Goal: Task Accomplishment & Management: Use online tool/utility

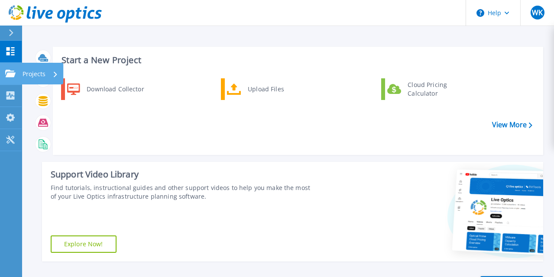
click at [14, 72] on icon at bounding box center [10, 73] width 10 height 7
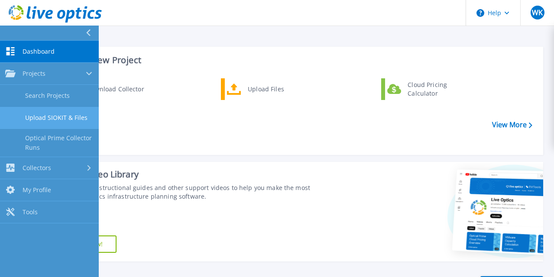
click at [67, 120] on link "Upload SIOKIT & Files" at bounding box center [49, 118] width 99 height 22
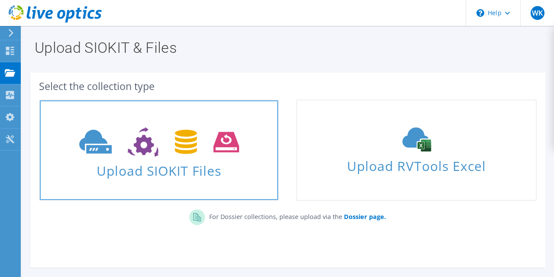
click at [198, 141] on icon at bounding box center [159, 142] width 160 height 30
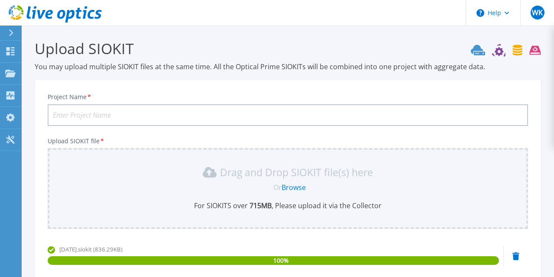
click at [215, 116] on input "Project Name *" at bounding box center [288, 115] width 481 height 22
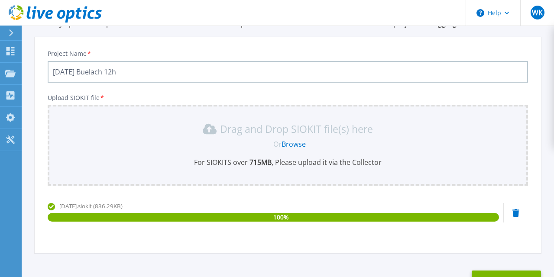
scroll to position [109, 0]
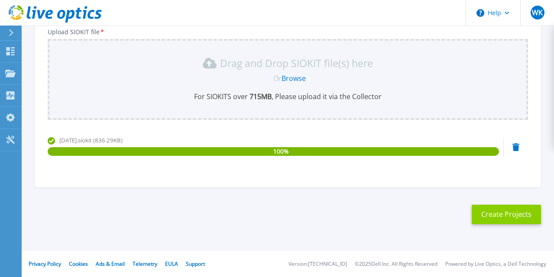
type input "2025-01-08 Buelach 12h"
click at [503, 215] on button "Create Projects" at bounding box center [506, 215] width 69 height 20
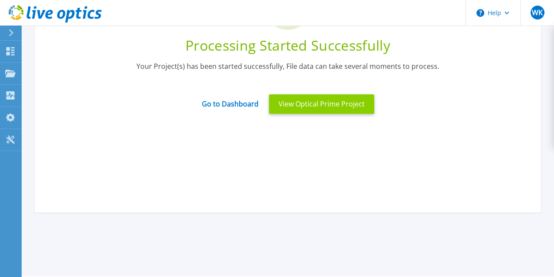
click at [344, 105] on button "View Optical Prime Project" at bounding box center [321, 105] width 105 height 20
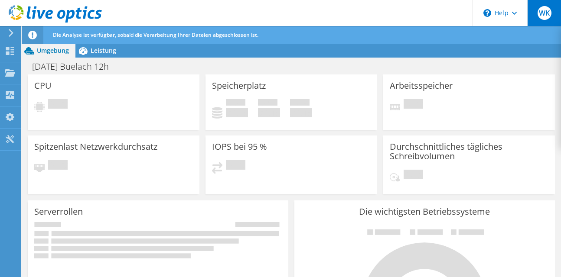
click at [546, 9] on span "WK" at bounding box center [545, 13] width 14 height 14
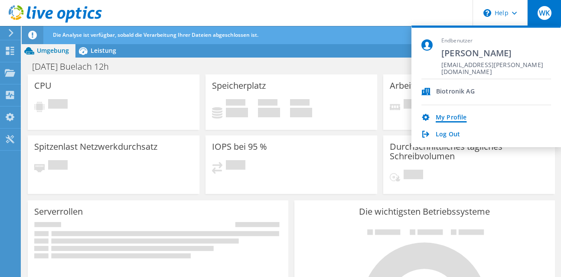
click at [451, 116] on link "My Profile" at bounding box center [451, 118] width 31 height 8
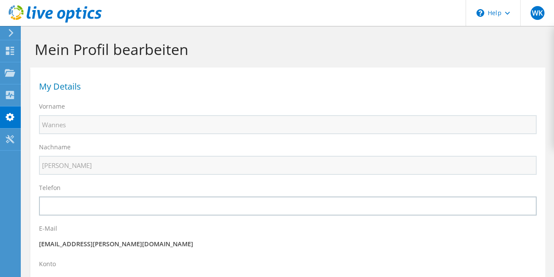
select select "42"
click at [533, 13] on span "WK" at bounding box center [538, 13] width 14 height 14
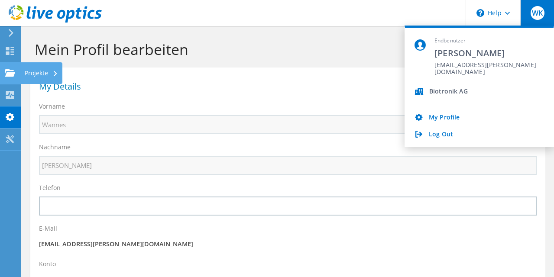
click at [7, 70] on use at bounding box center [10, 72] width 10 height 7
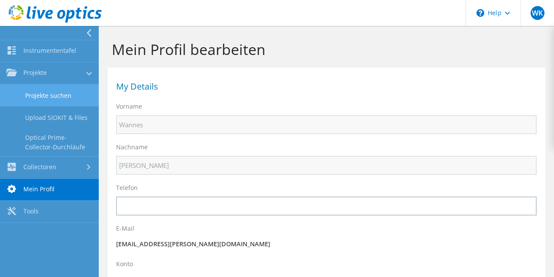
click at [50, 96] on link "Projekte suchen" at bounding box center [49, 96] width 99 height 22
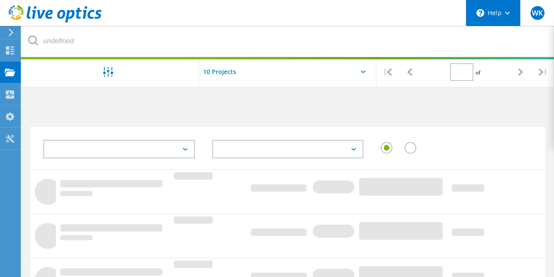
type input "1"
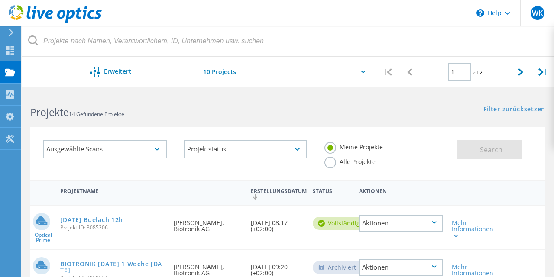
scroll to position [43, 0]
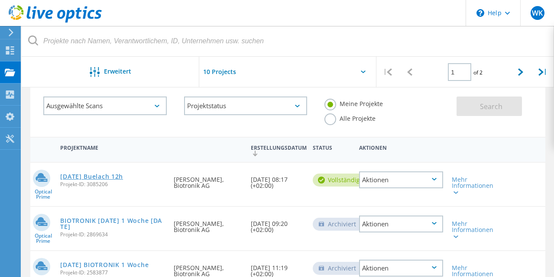
click at [119, 174] on link "2025-01-08 Buelach 12h" at bounding box center [91, 177] width 63 height 6
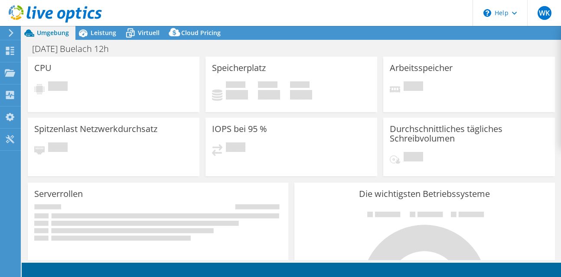
select select "USD"
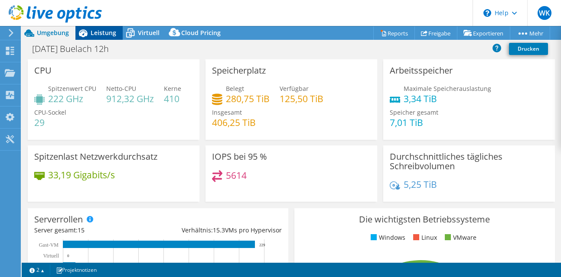
click at [105, 34] on span "Leistung" at bounding box center [104, 33] width 26 height 8
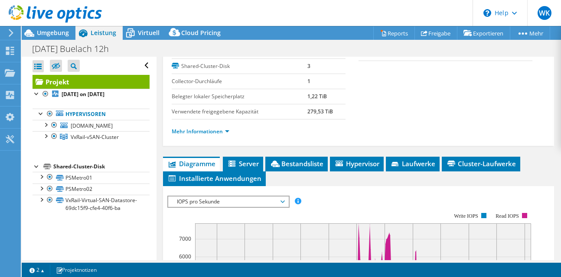
scroll to position [87, 0]
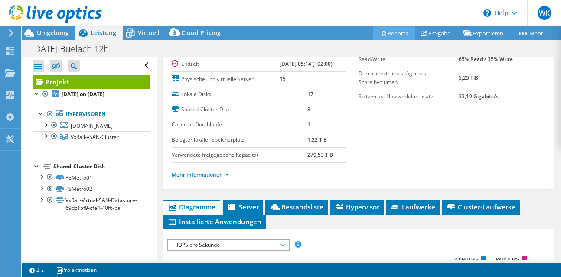
click at [386, 33] on link "Reports" at bounding box center [394, 32] width 42 height 13
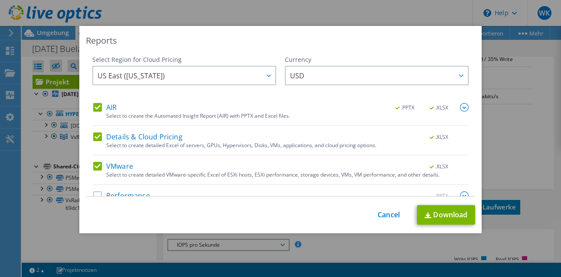
scroll to position [18, 0]
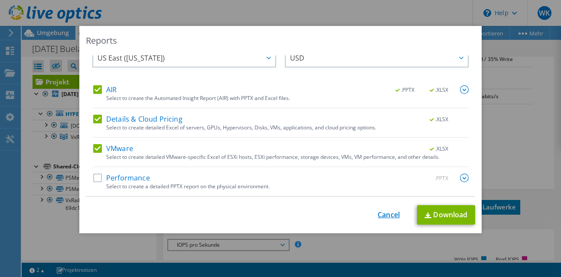
click at [380, 215] on link "Cancel" at bounding box center [389, 215] width 22 height 8
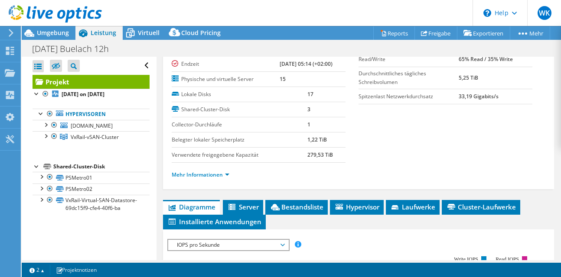
scroll to position [0, 0]
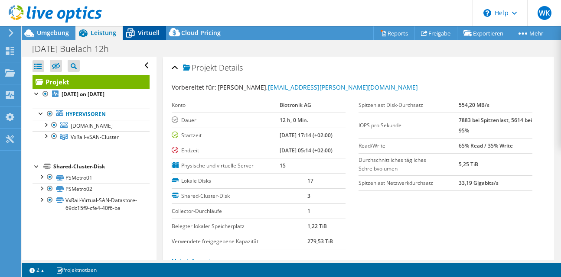
click at [139, 35] on span "Virtuell" at bounding box center [149, 33] width 22 height 8
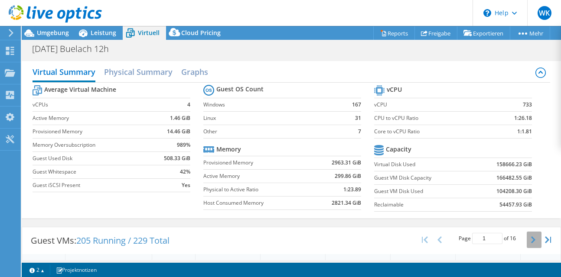
click at [531, 243] on icon "button" at bounding box center [533, 240] width 4 height 7
type input "2"
click at [157, 76] on h2 "Physical Summary" at bounding box center [138, 72] width 68 height 19
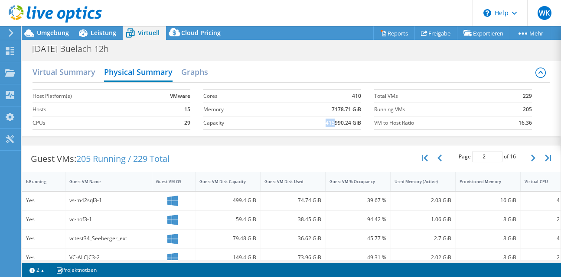
drag, startPoint x: 329, startPoint y: 123, endPoint x: 323, endPoint y: 124, distance: 7.1
click at [326, 124] on b "415990.24 GiB" at bounding box center [344, 123] width 36 height 9
click at [60, 31] on span "Umgebung" at bounding box center [53, 33] width 32 height 8
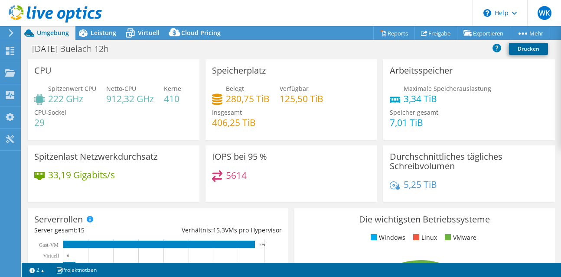
click at [533, 48] on link "Drucken" at bounding box center [528, 49] width 39 height 12
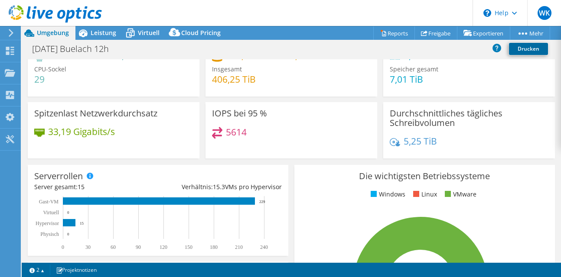
scroll to position [87, 0]
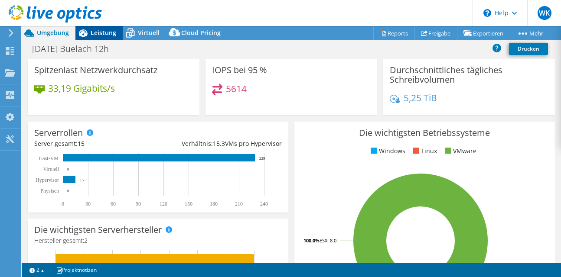
click at [98, 34] on span "Leistung" at bounding box center [104, 33] width 26 height 8
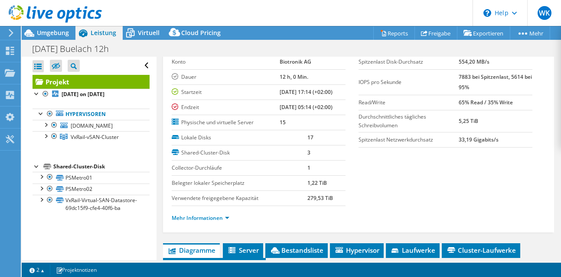
scroll to position [0, 0]
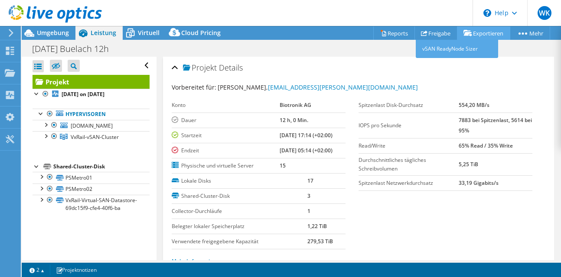
click at [484, 33] on link "Exportieren" at bounding box center [483, 32] width 53 height 13
click at [456, 50] on link "vSAN ReadyNode Sizer" at bounding box center [457, 49] width 82 height 18
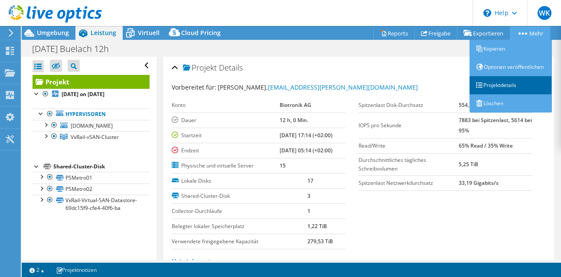
click at [503, 90] on link "Projektdetails" at bounding box center [510, 85] width 82 height 18
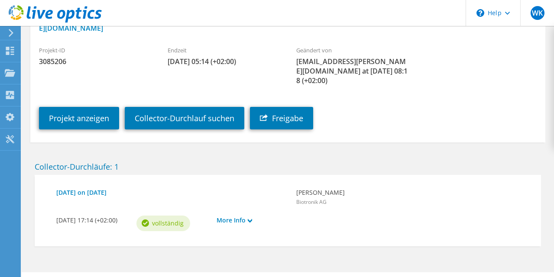
scroll to position [134, 0]
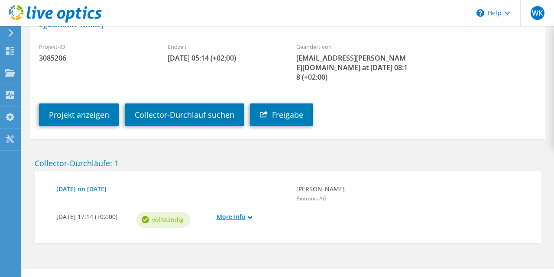
click at [235, 212] on link "More Info" at bounding box center [253, 217] width 72 height 10
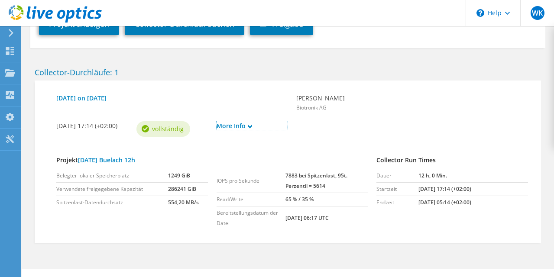
scroll to position [0, 0]
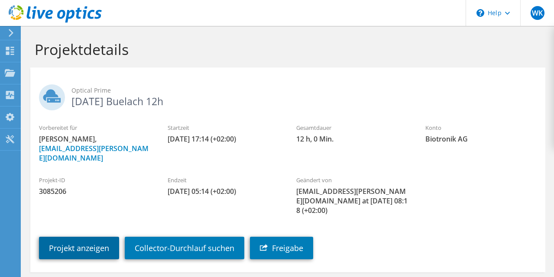
click at [90, 237] on link "Projekt anzeigen" at bounding box center [79, 248] width 80 height 23
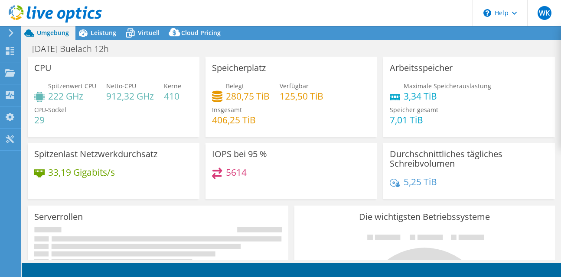
select select "USD"
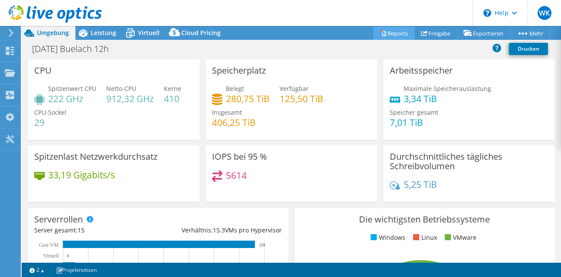
click at [390, 35] on link "Reports" at bounding box center [394, 32] width 42 height 13
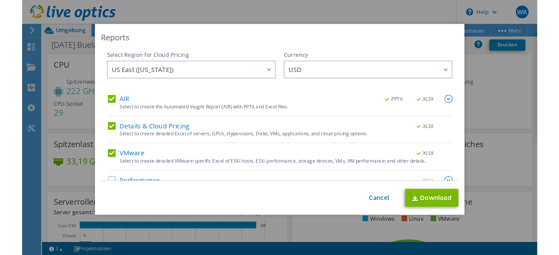
scroll to position [18, 0]
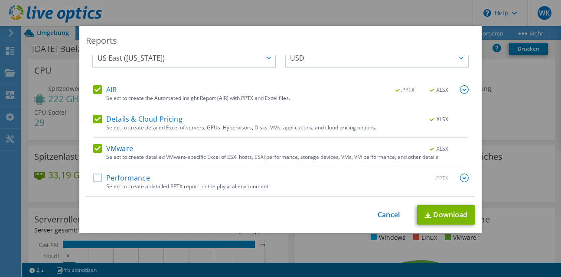
click at [99, 177] on label "Performance" at bounding box center [121, 178] width 57 height 9
click at [0, 0] on input "Performance" at bounding box center [0, 0] width 0 height 0
click at [450, 218] on link "Download" at bounding box center [446, 215] width 58 height 20
